Goal: Obtain resource: Download file/media

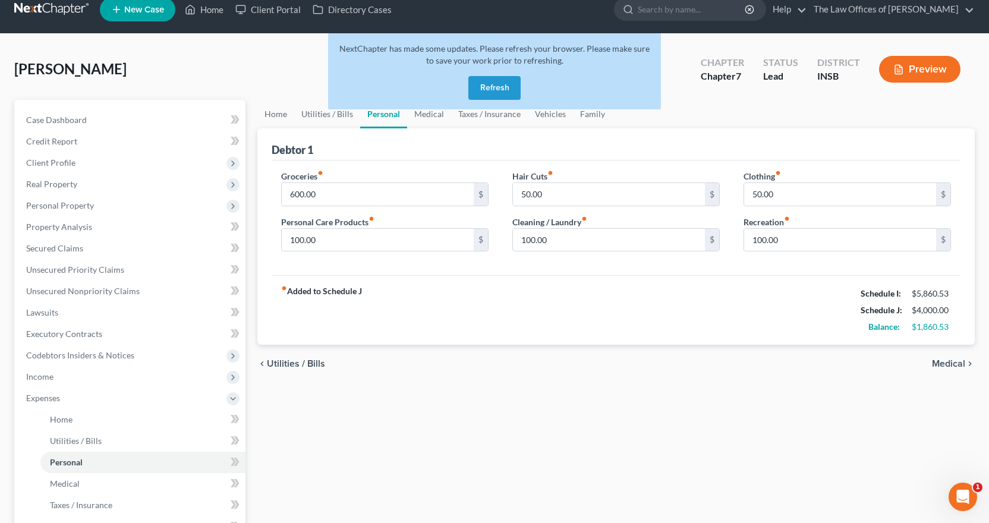
click at [497, 92] on button "Refresh" at bounding box center [494, 88] width 52 height 24
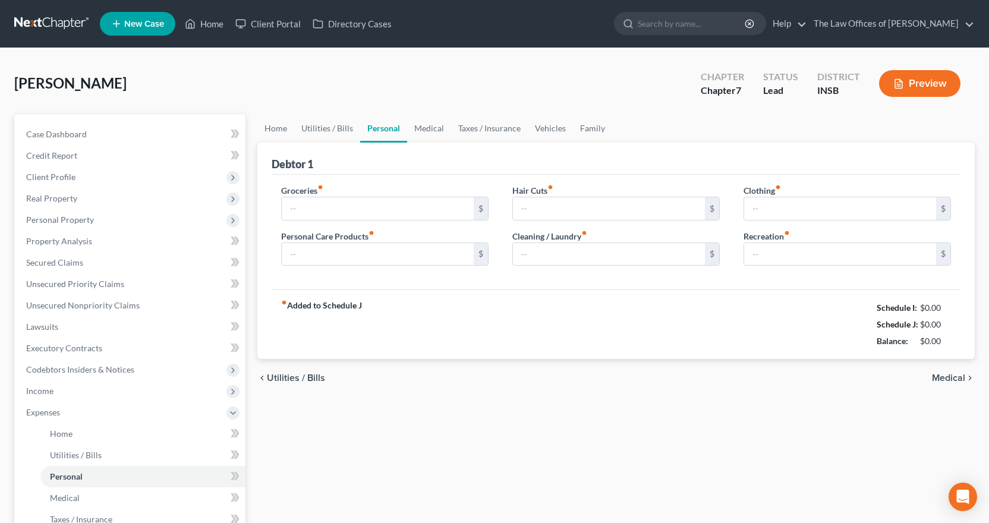
type input "600.00"
type input "100.00"
type input "50.00"
type input "100.00"
type input "50.00"
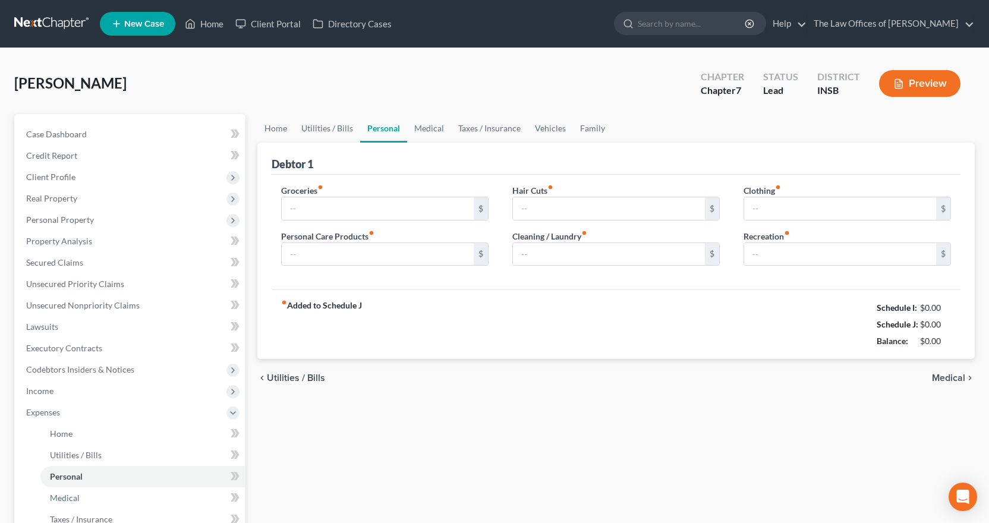
type input "100.00"
click at [55, 23] on link at bounding box center [52, 23] width 76 height 21
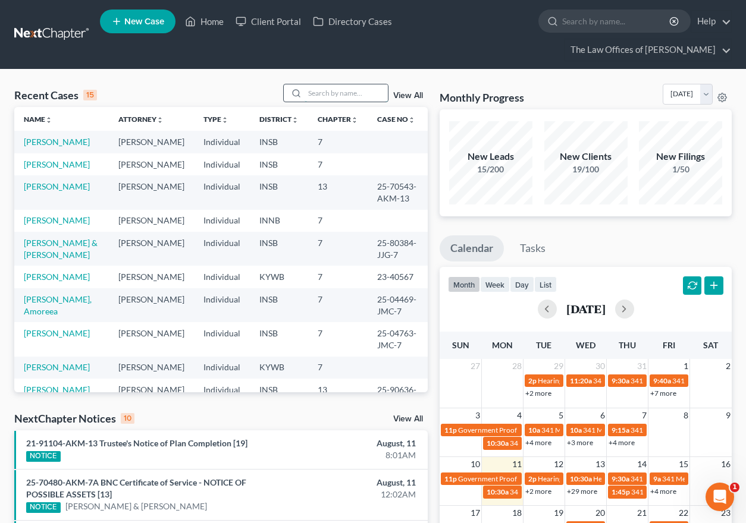
click at [320, 95] on input "search" at bounding box center [345, 92] width 83 height 17
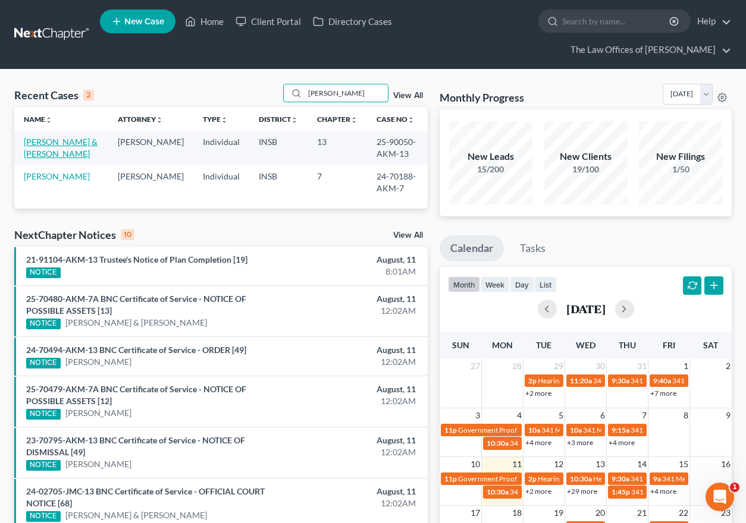
type input "[PERSON_NAME]"
click at [64, 144] on link "[PERSON_NAME] & [PERSON_NAME]" at bounding box center [61, 148] width 74 height 22
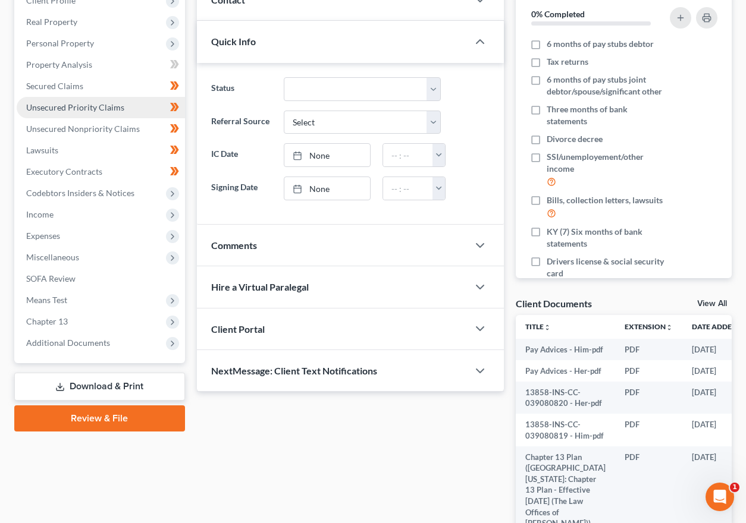
scroll to position [292, 0]
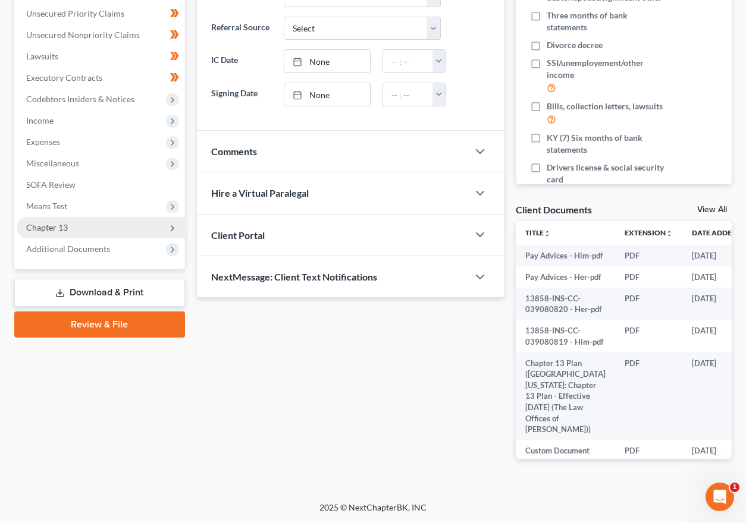
click at [62, 232] on span "Chapter 13" at bounding box center [101, 227] width 168 height 21
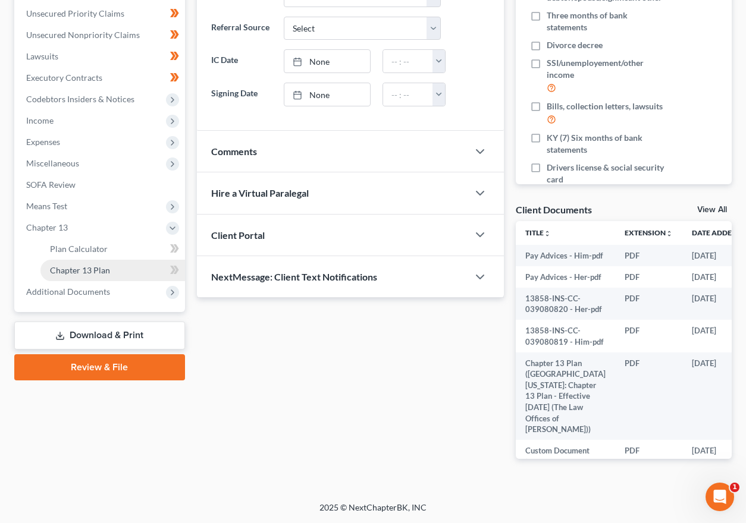
click at [77, 275] on span "Chapter 13 Plan" at bounding box center [80, 270] width 60 height 10
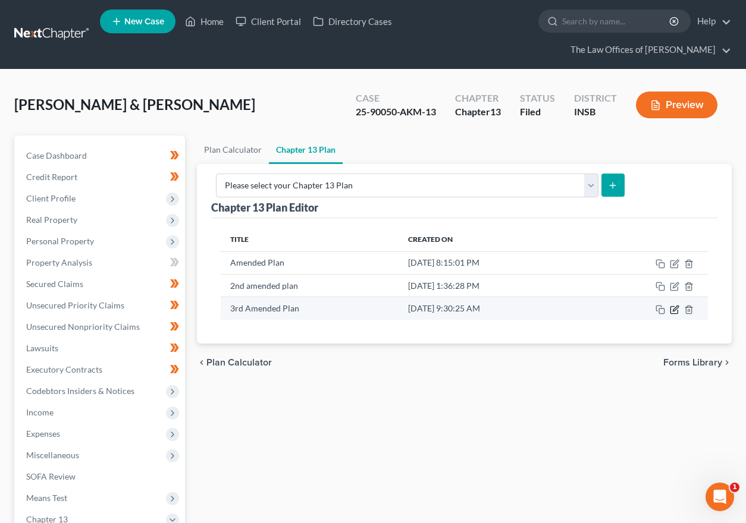
click at [671, 305] on icon "button" at bounding box center [674, 310] width 10 height 10
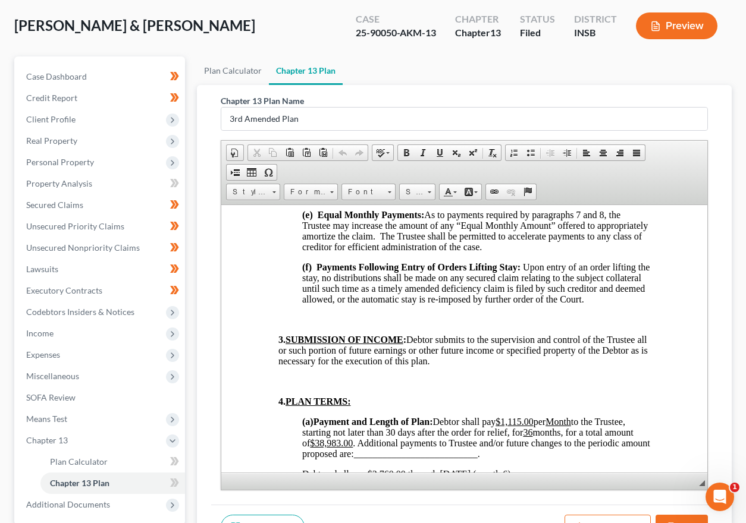
scroll to position [911, 0]
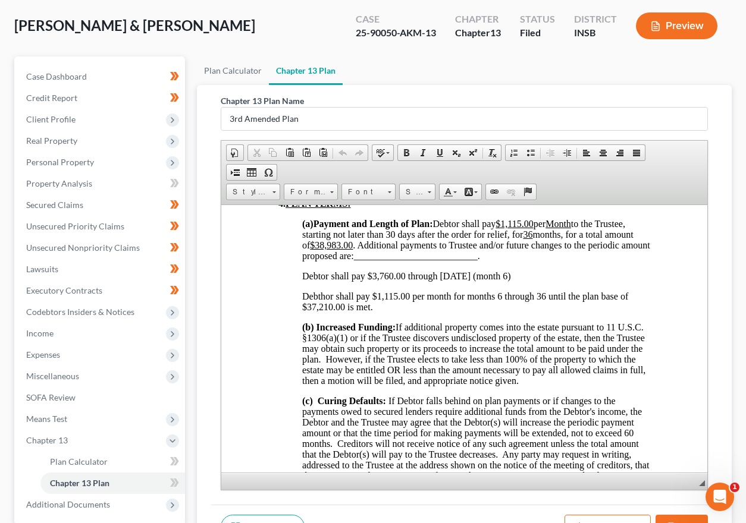
click at [449, 281] on span "Debtor shall pay $3,760.00 through 8/6/25 (month 6)" at bounding box center [405, 276] width 209 height 10
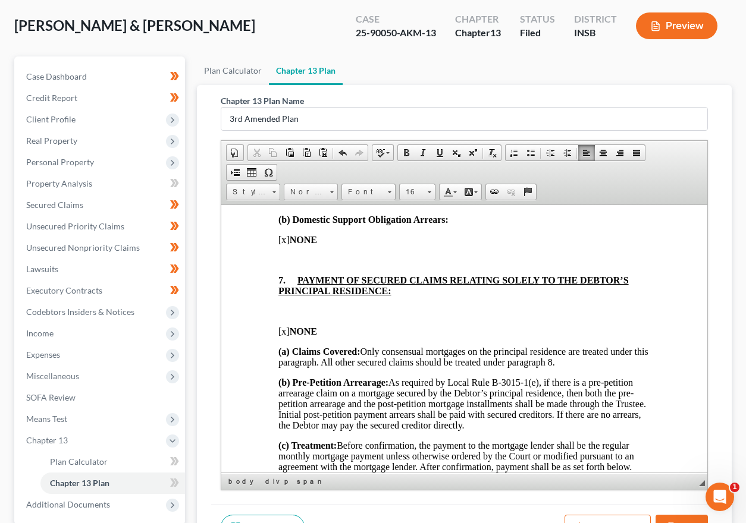
scroll to position [194, 0]
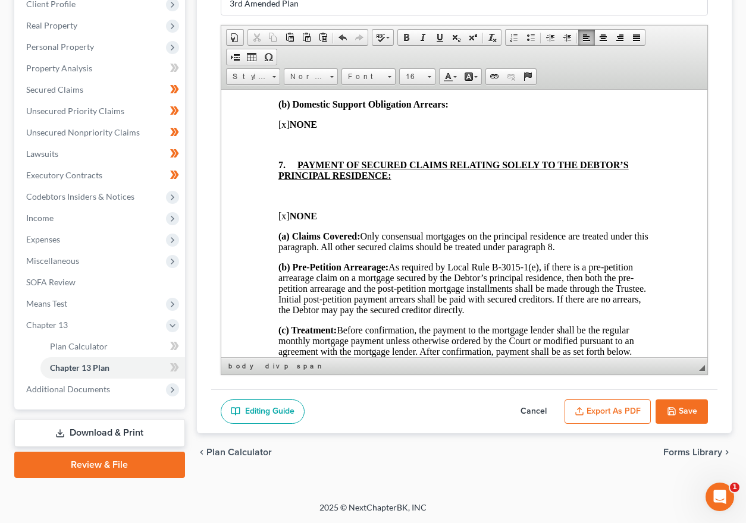
click at [612, 407] on button "Export as PDF" at bounding box center [607, 412] width 86 height 25
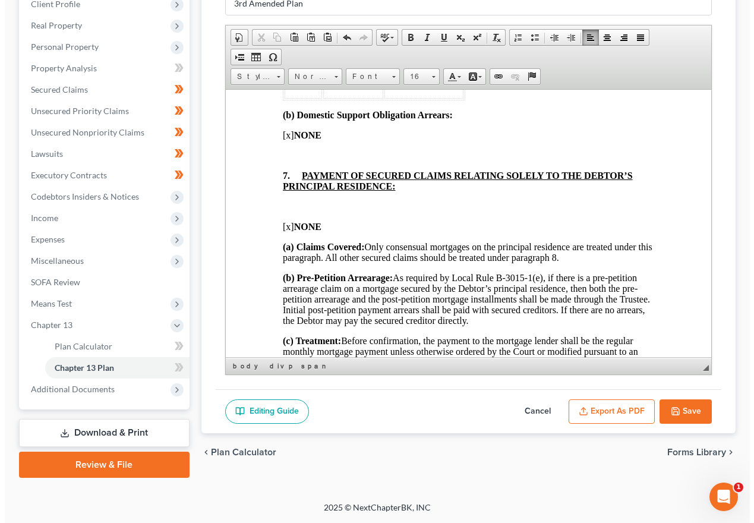
scroll to position [173, 0]
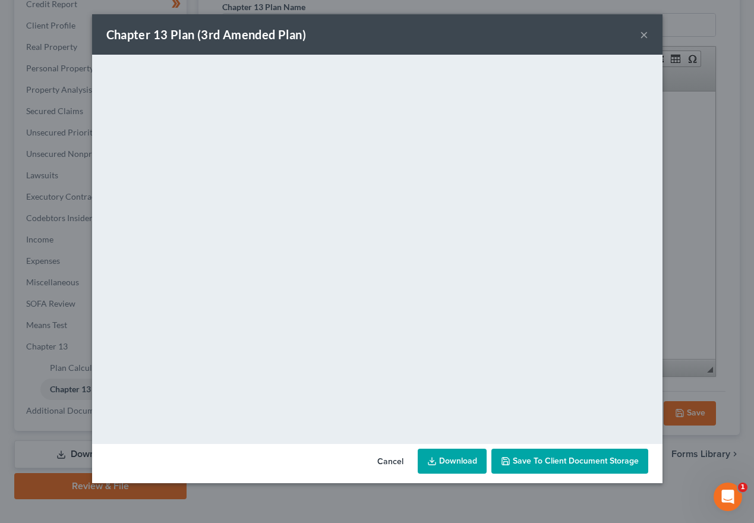
click at [641, 37] on button "×" at bounding box center [644, 34] width 8 height 14
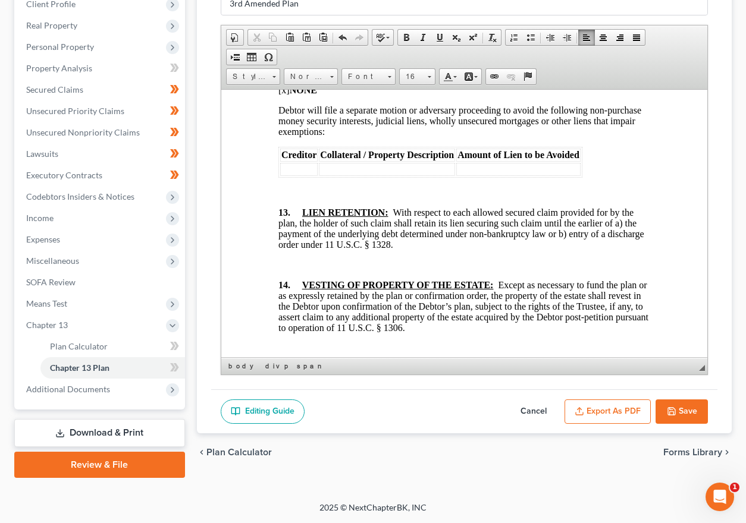
scroll to position [3845, 0]
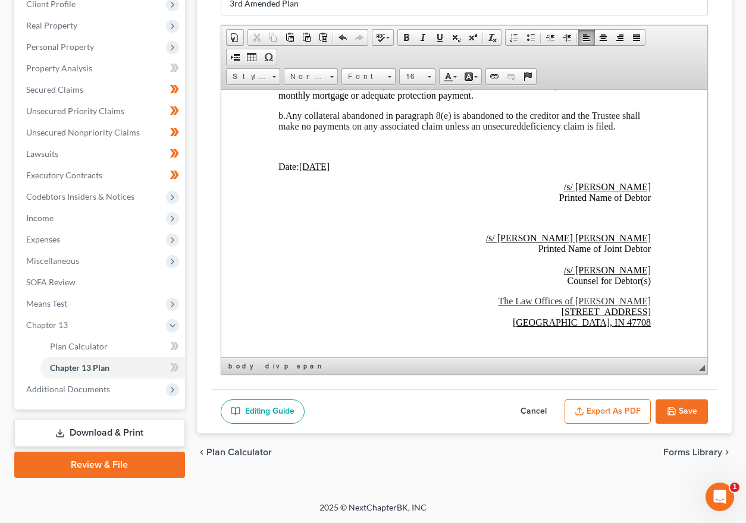
click at [309, 171] on u "01/01/2025" at bounding box center [313, 166] width 31 height 10
click at [615, 411] on button "Export as PDF" at bounding box center [607, 412] width 86 height 25
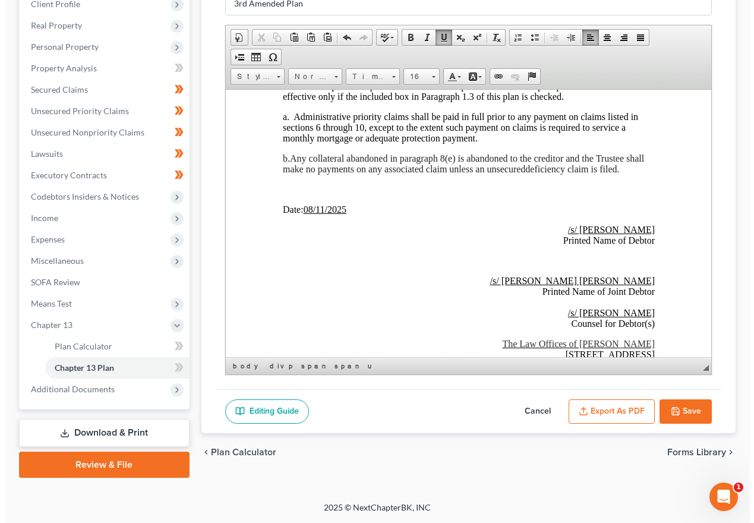
scroll to position [173, 0]
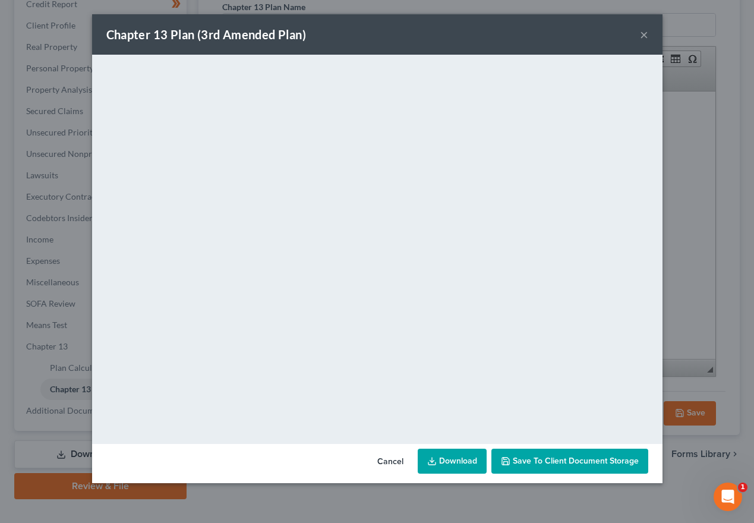
click at [462, 461] on link "Download" at bounding box center [452, 461] width 69 height 25
